Goal: Information Seeking & Learning: Learn about a topic

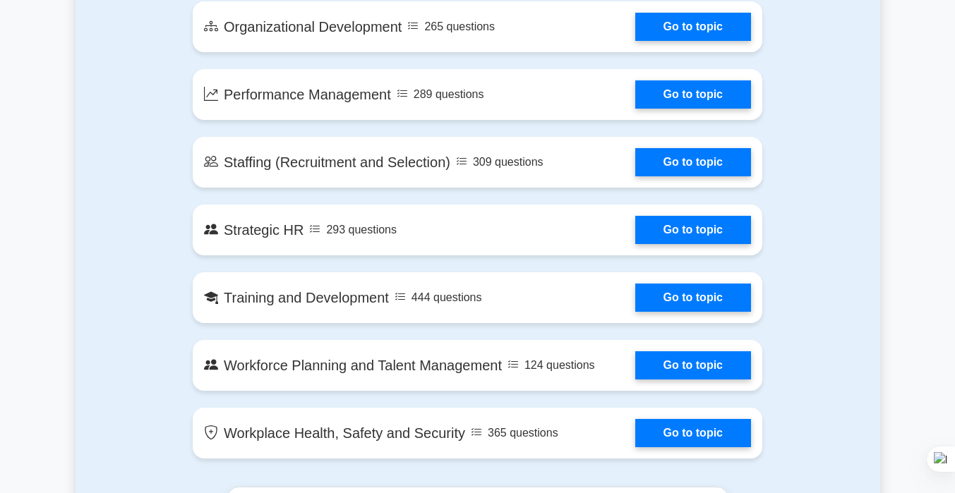
scroll to position [1461, 0]
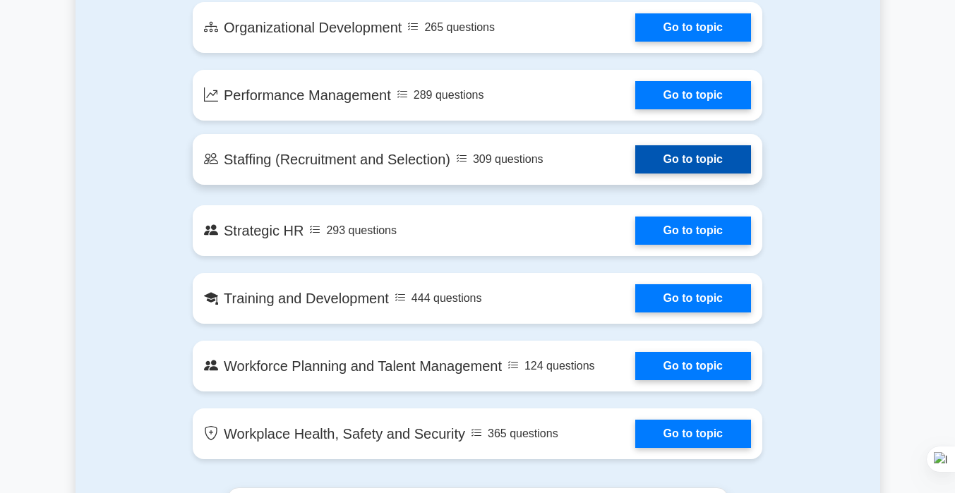
click at [660, 156] on link "Go to topic" at bounding box center [693, 159] width 116 height 28
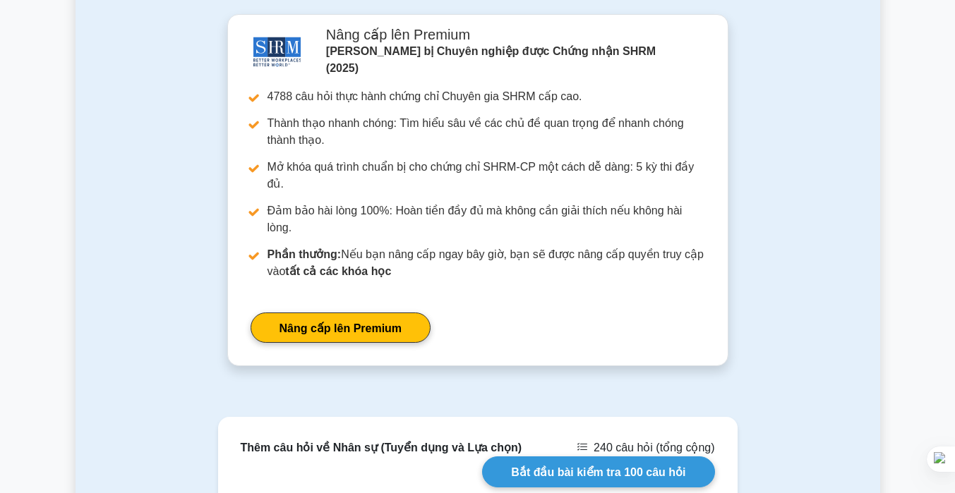
scroll to position [1379, 0]
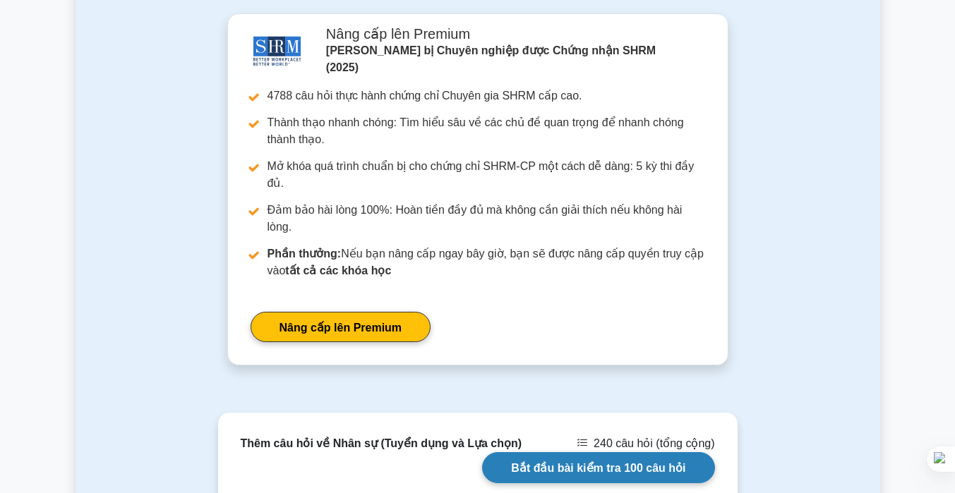
click at [585, 452] on link "Bắt đầu bài kiểm tra 100 câu hỏi" at bounding box center [598, 467] width 232 height 30
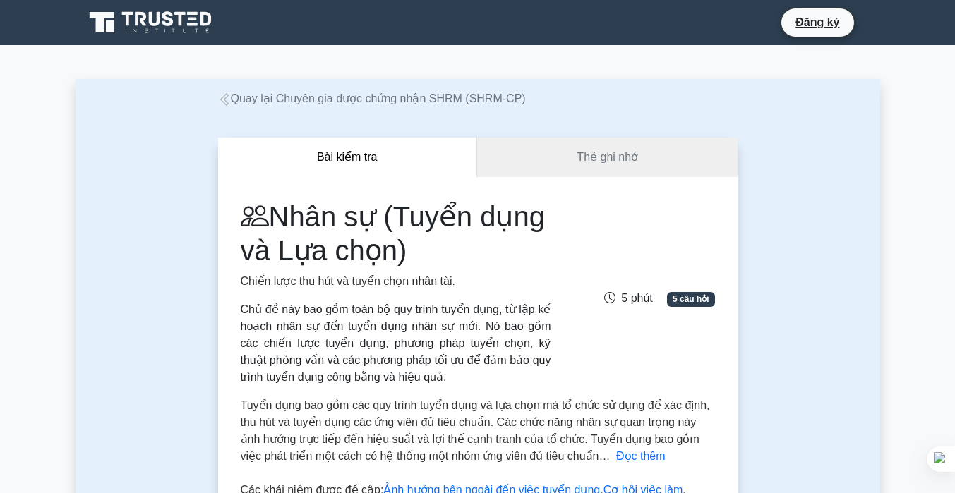
scroll to position [23, 0]
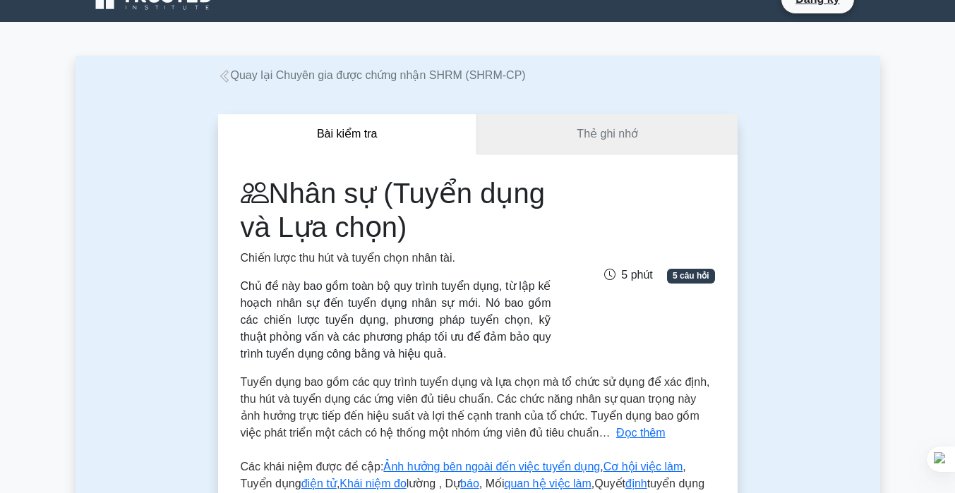
click at [616, 146] on link "Thẻ ghi nhớ" at bounding box center [607, 134] width 260 height 40
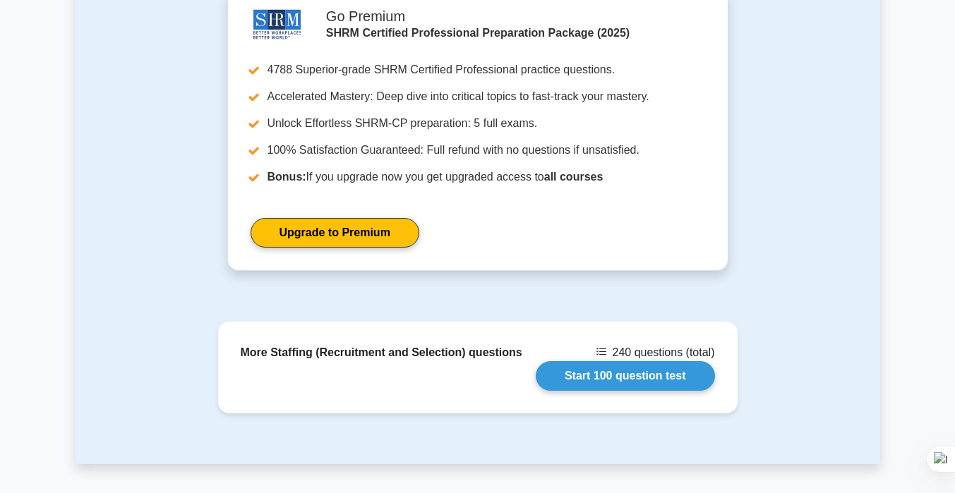
scroll to position [1538, 0]
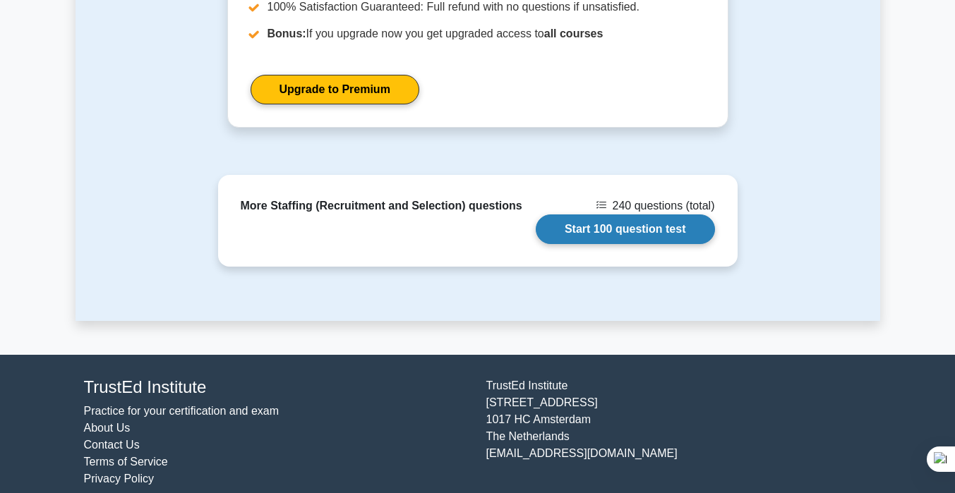
click at [579, 219] on link "Start 100 question test" at bounding box center [625, 230] width 179 height 30
click at [610, 215] on link "Start 100 question test" at bounding box center [625, 230] width 179 height 30
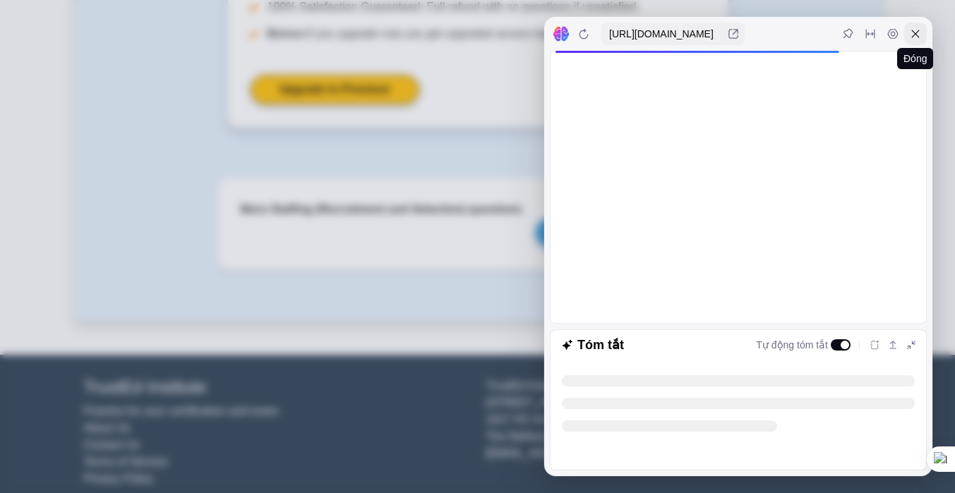
click at [916, 34] on icon at bounding box center [916, 34] width 8 height 8
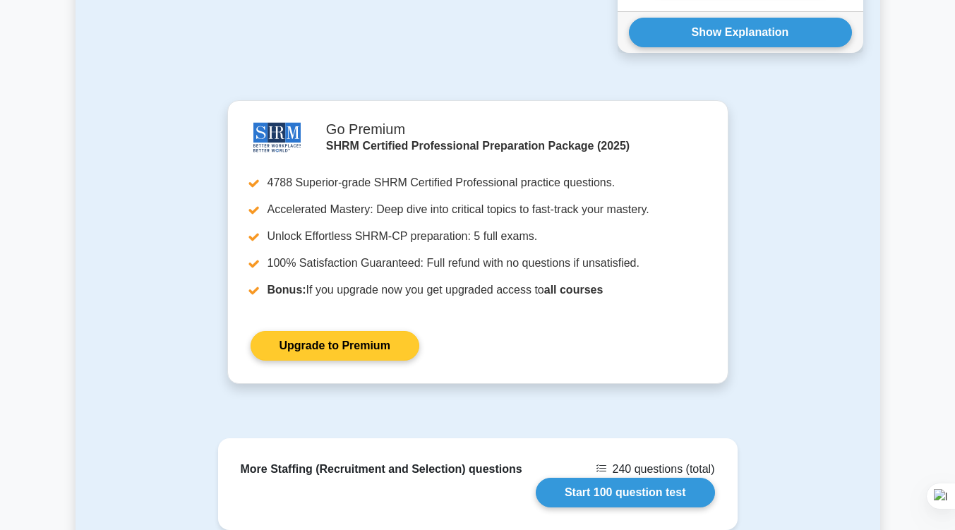
scroll to position [1279, 0]
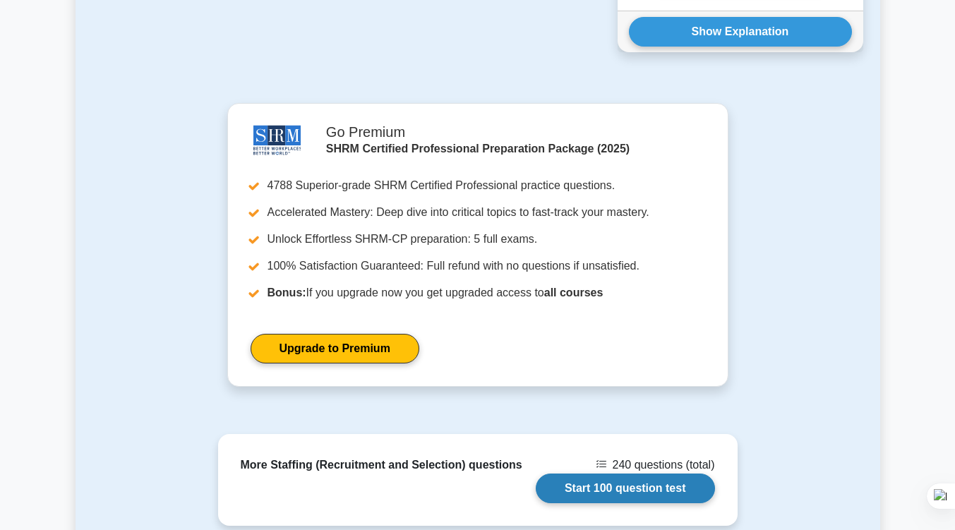
click at [578, 476] on link "Start 100 question test" at bounding box center [625, 489] width 179 height 30
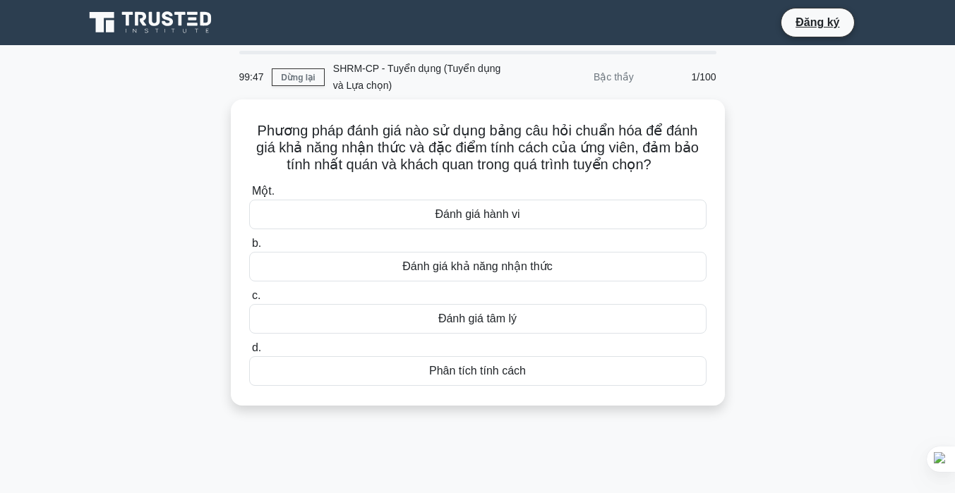
click at [833, 199] on div "Phương pháp đánh giá nào sử dụng bảng câu hỏi chuẩn hóa để đánh giá khả năng nh…" at bounding box center [478, 261] width 805 height 323
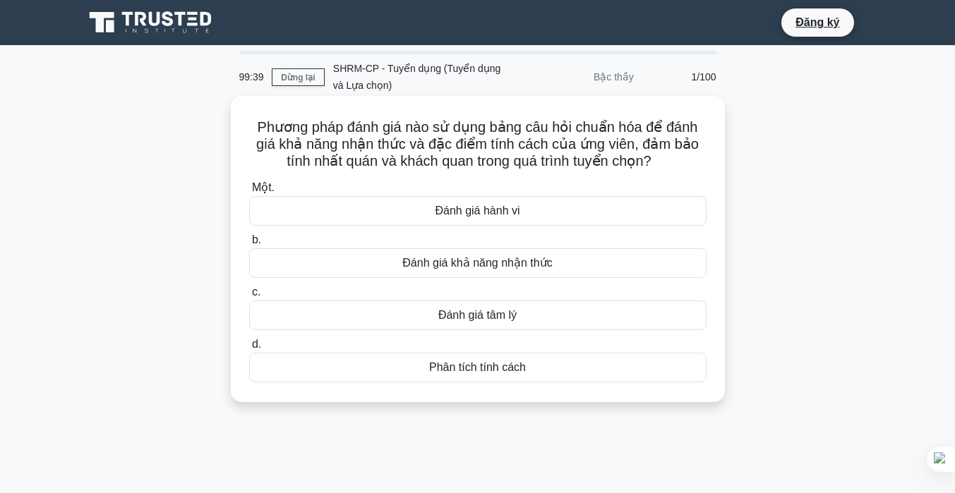
click at [493, 213] on font "Đánh giá hành vi" at bounding box center [477, 211] width 85 height 12
click at [249, 193] on input "Một. Đánh giá hành vi" at bounding box center [249, 188] width 0 height 9
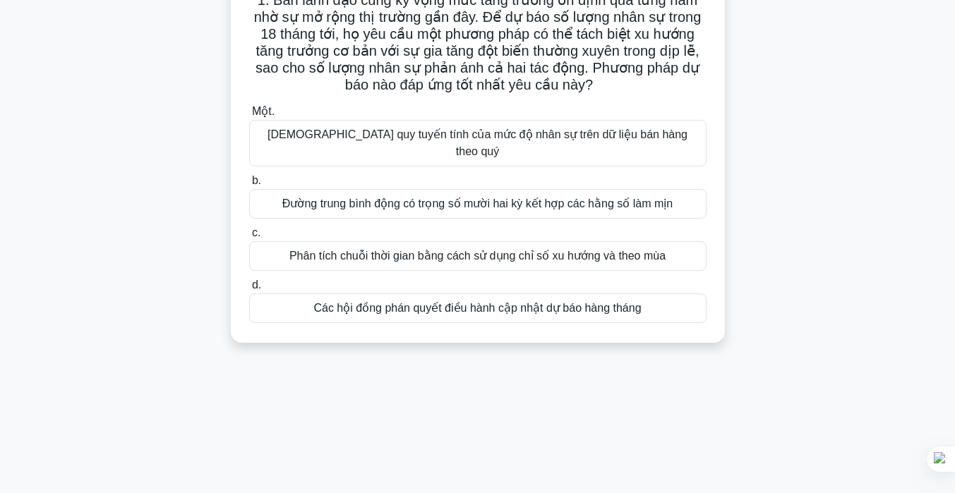
scroll to position [39, 0]
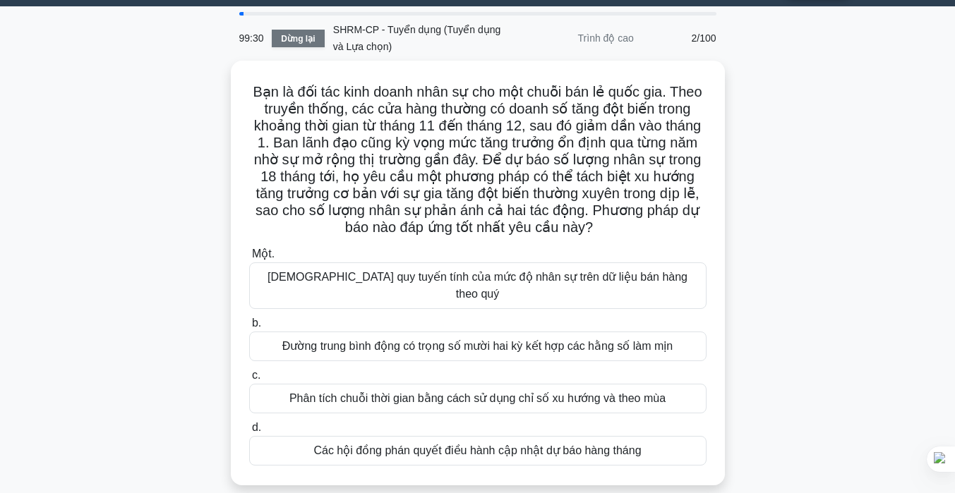
click at [316, 35] on link "Dừng lại" at bounding box center [298, 39] width 53 height 18
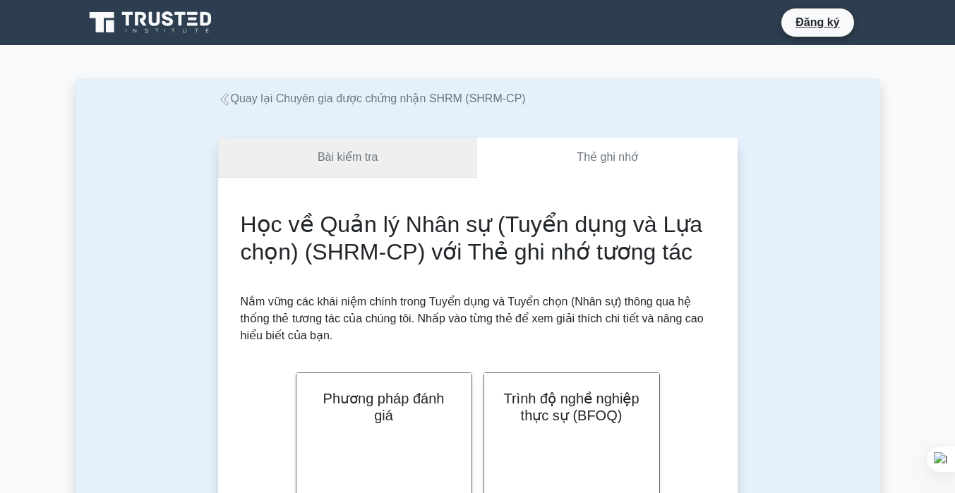
click at [343, 162] on font "Bài kiểm tra" at bounding box center [348, 157] width 61 height 12
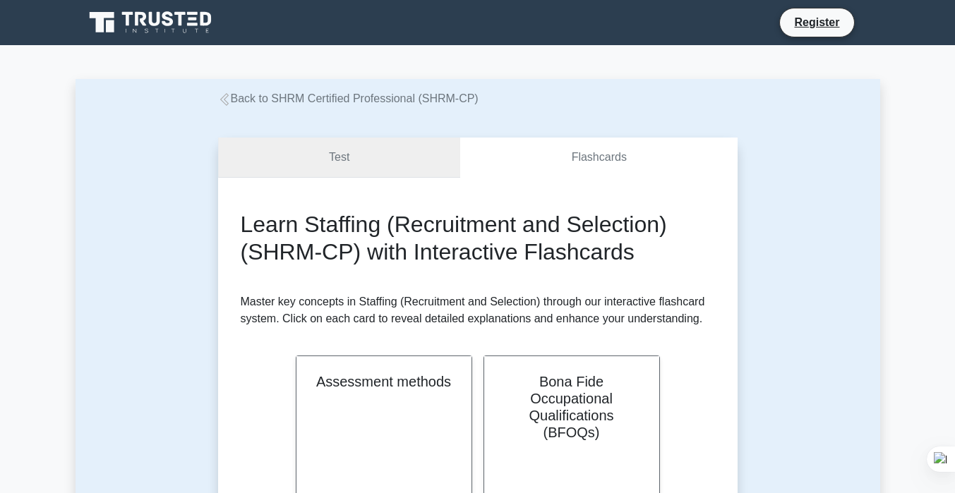
scroll to position [1313, 0]
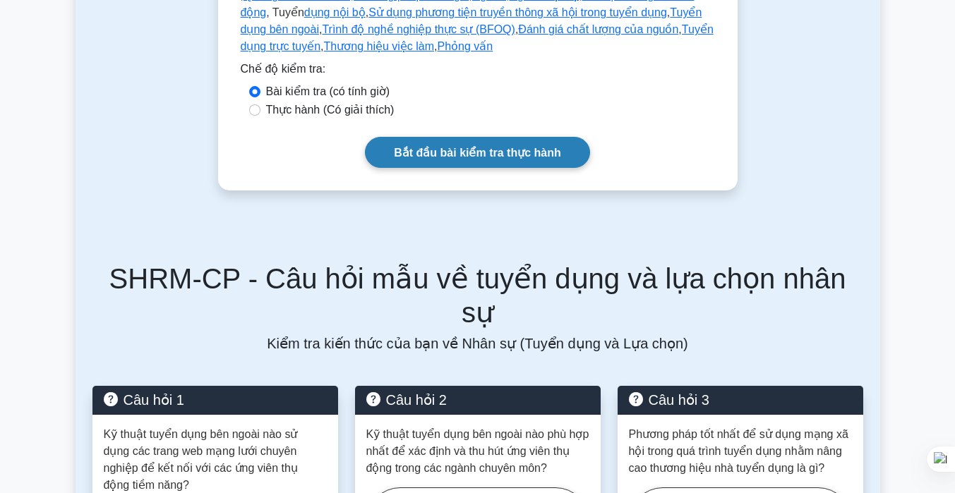
click at [447, 143] on link "Bắt đầu bài kiểm tra thực hành" at bounding box center [477, 152] width 224 height 30
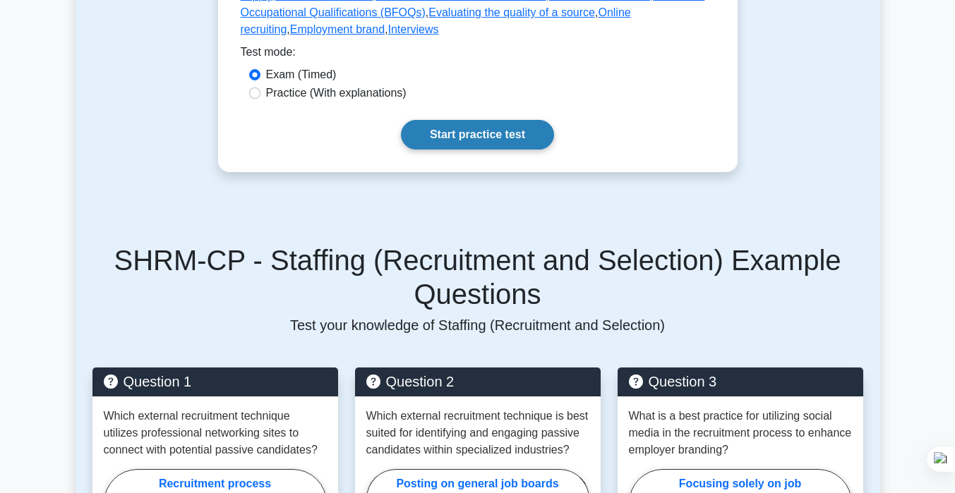
scroll to position [512, 0]
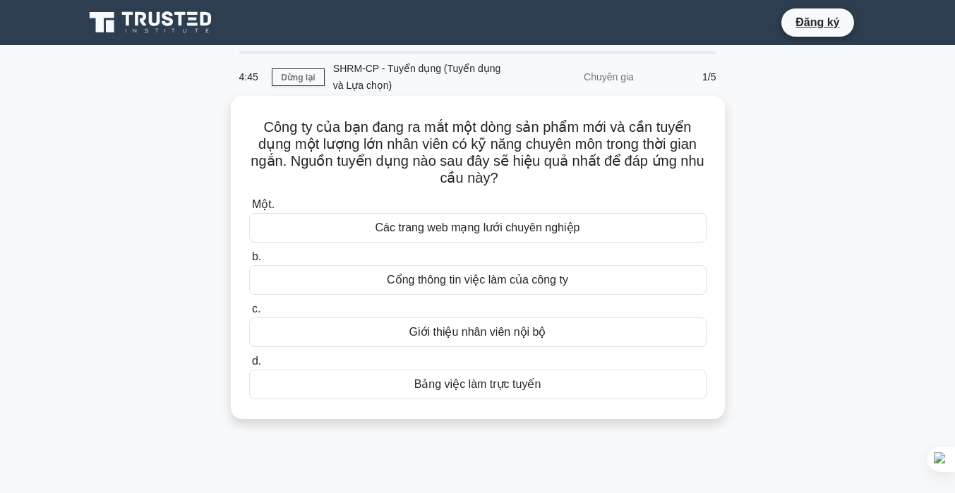
click at [481, 234] on font "Các trang web mạng lưới chuyên nghiệp" at bounding box center [477, 228] width 205 height 12
click at [249, 210] on input "Một. Các trang web mạng lưới chuyên nghiệp" at bounding box center [249, 204] width 0 height 9
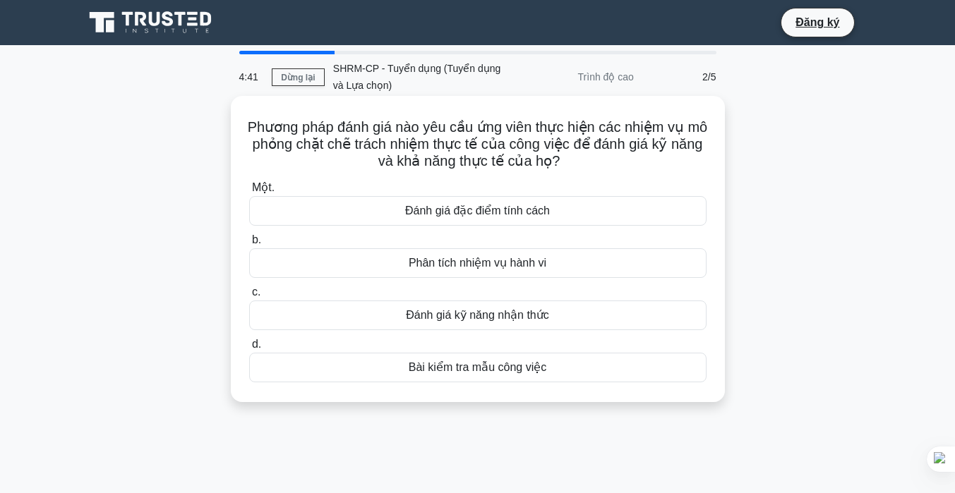
click at [479, 267] on font "Phân tích nhiệm vụ hành vi" at bounding box center [478, 263] width 138 height 12
click at [249, 245] on input "b. Phân tích nhiệm vụ hành vi" at bounding box center [249, 240] width 0 height 9
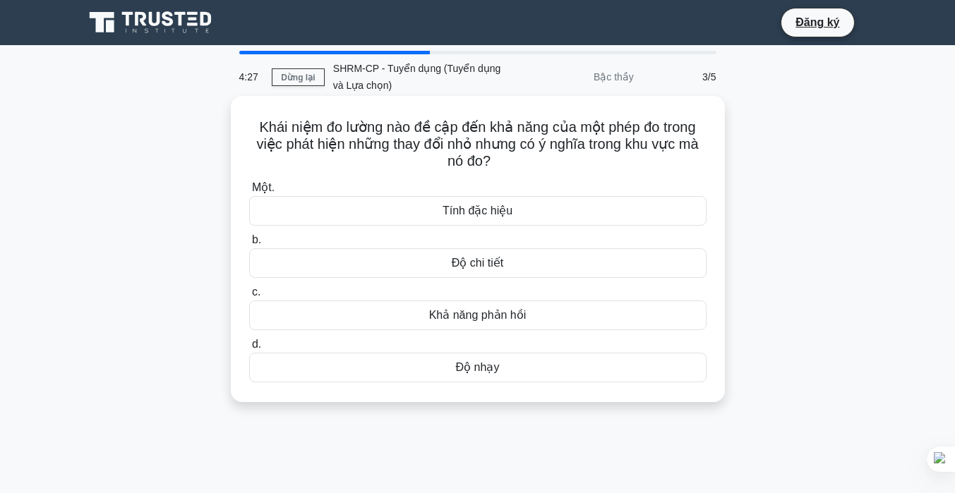
click at [465, 377] on div "Độ nhạy" at bounding box center [477, 368] width 457 height 30
click at [249, 349] on input "d. Độ nhạy" at bounding box center [249, 344] width 0 height 9
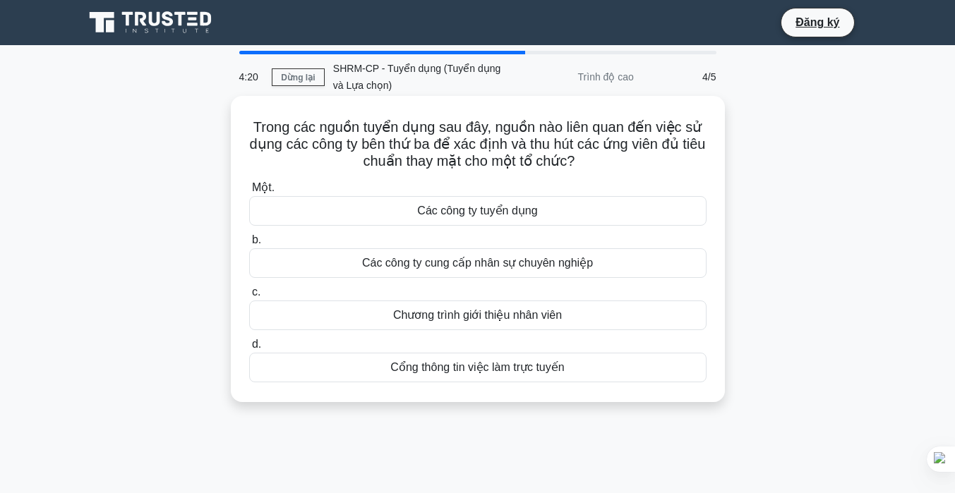
click at [470, 318] on font "Chương trình giới thiệu nhân viên" at bounding box center [477, 315] width 169 height 12
click at [249, 297] on input "c. Chương trình giới thiệu nhân viên" at bounding box center [249, 292] width 0 height 9
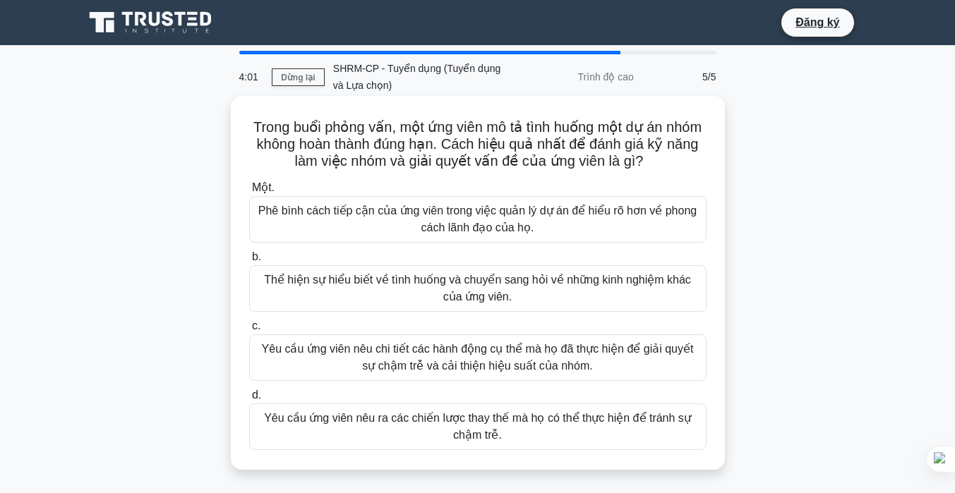
click at [475, 354] on font "Yêu cầu ứng viên nêu chi tiết các hành động cụ thể mà họ đã thực hiện để giải q…" at bounding box center [478, 357] width 432 height 29
click at [249, 331] on input "c. Yêu cầu ứng viên nêu chi tiết các hành động cụ thể mà họ đã thực hiện để giả…" at bounding box center [249, 326] width 0 height 9
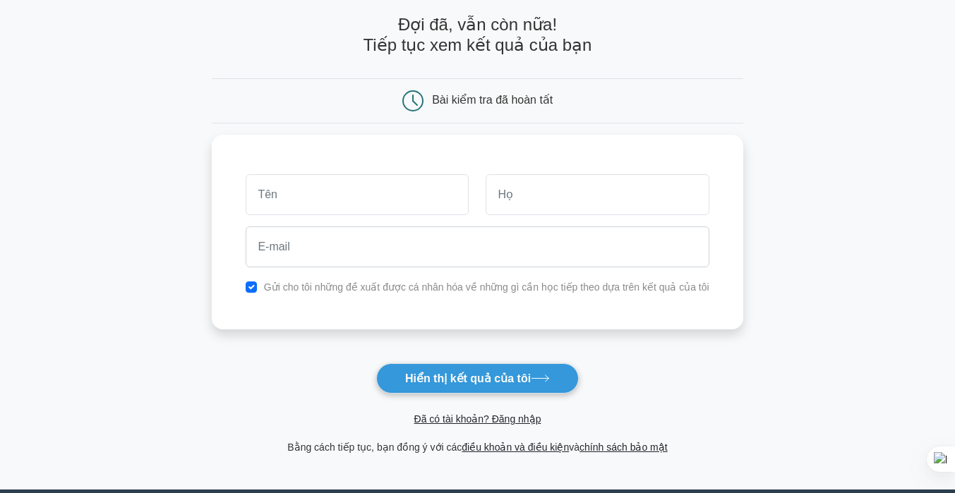
scroll to position [63, 0]
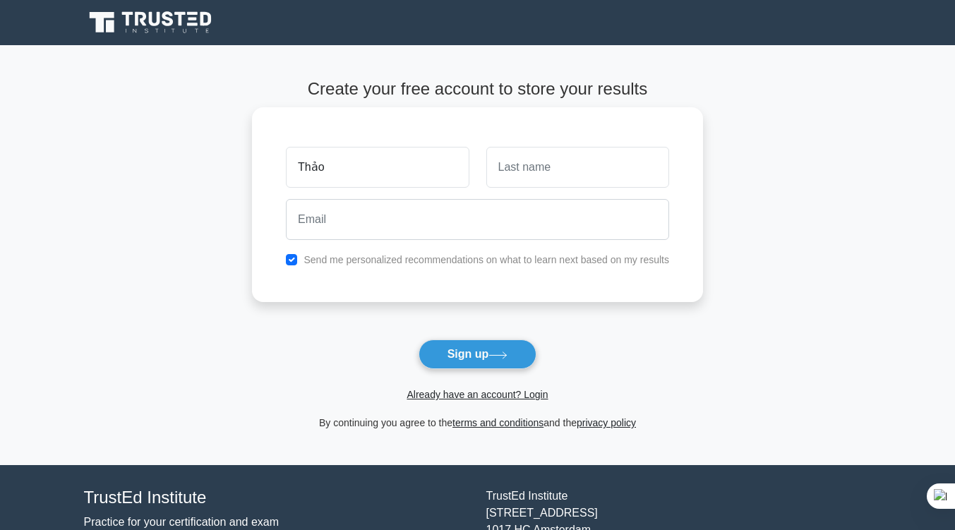
type input "Thảo"
click at [527, 166] on input "text" at bounding box center [577, 167] width 183 height 41
type input "Vân"
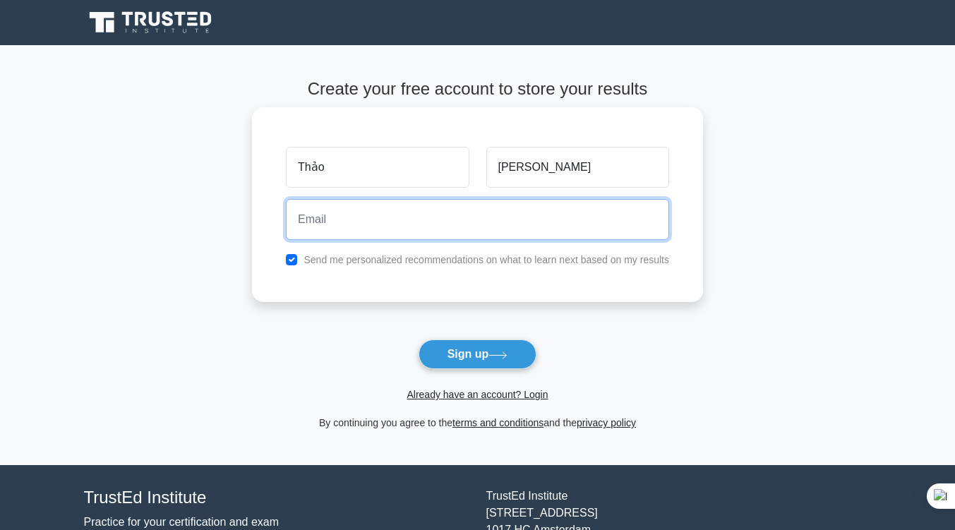
click at [478, 218] on input "email" at bounding box center [477, 219] width 383 height 41
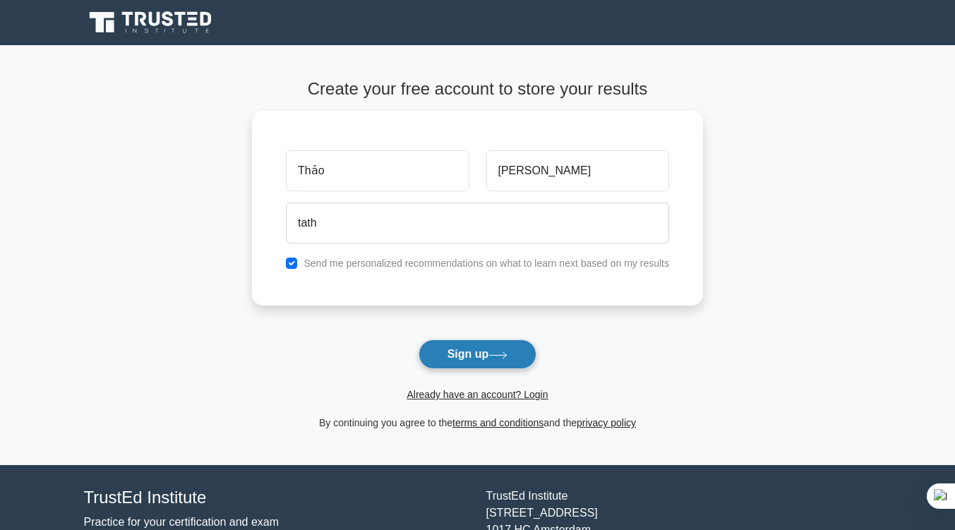
click at [448, 368] on button "Sign up" at bounding box center [478, 354] width 119 height 30
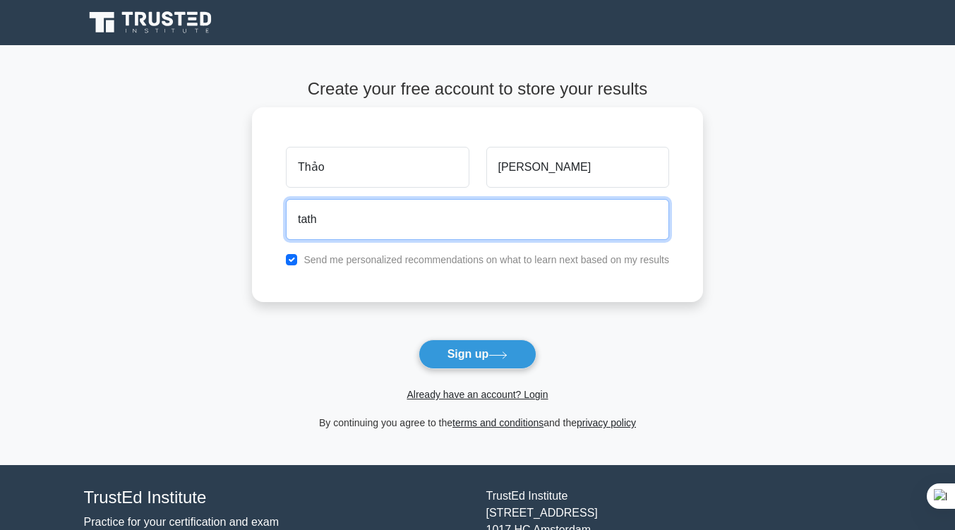
click at [429, 219] on input "tath" at bounding box center [477, 219] width 383 height 41
type input "tathithuyvan212@gmail.com"
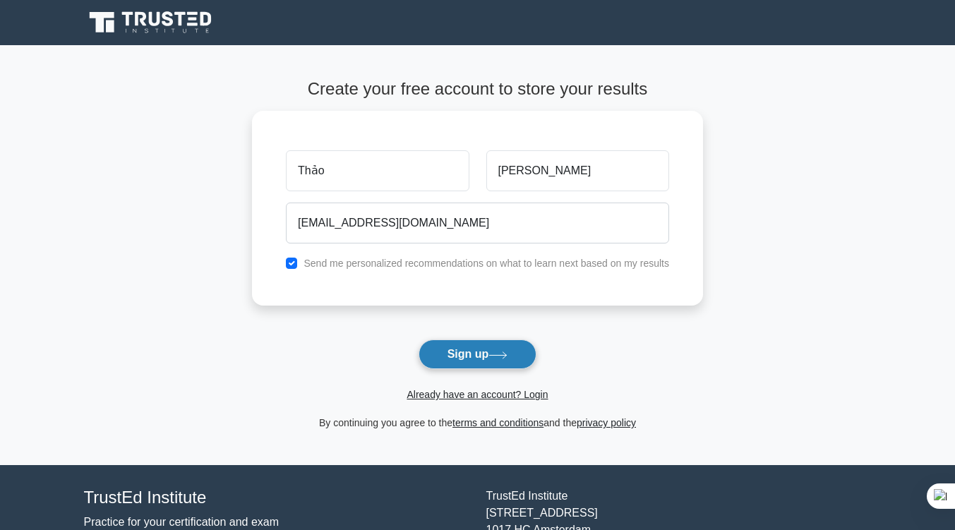
click at [442, 355] on button "Sign up" at bounding box center [478, 354] width 119 height 30
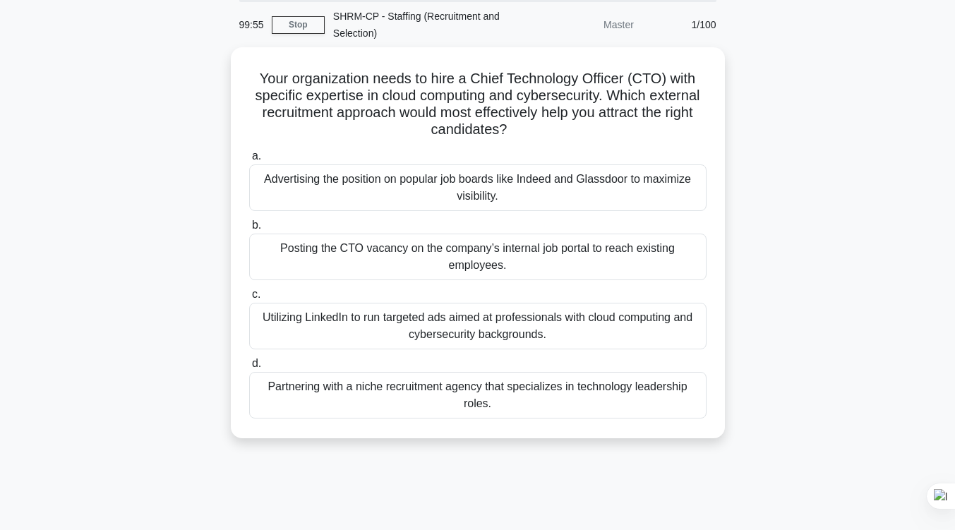
scroll to position [52, 0]
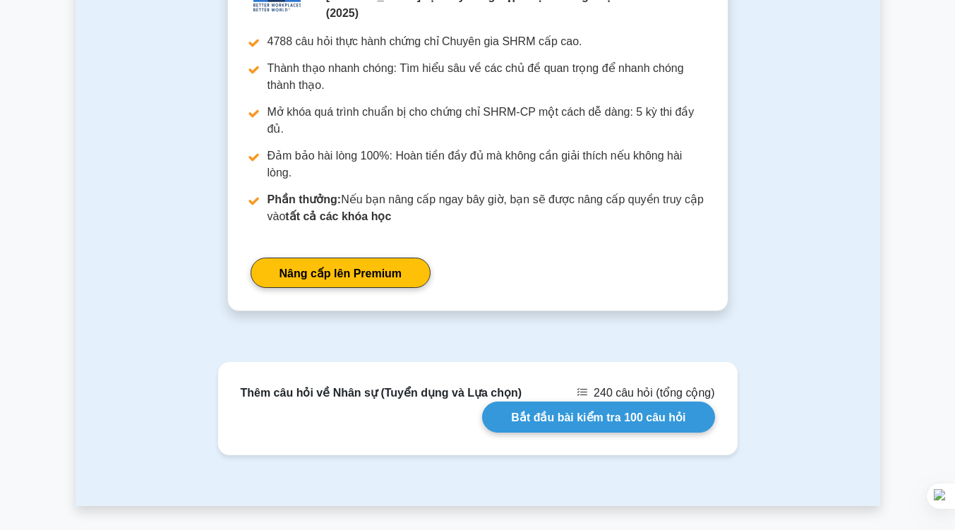
scroll to position [1476, 0]
